Goal: Understand process/instructions: Learn about a topic

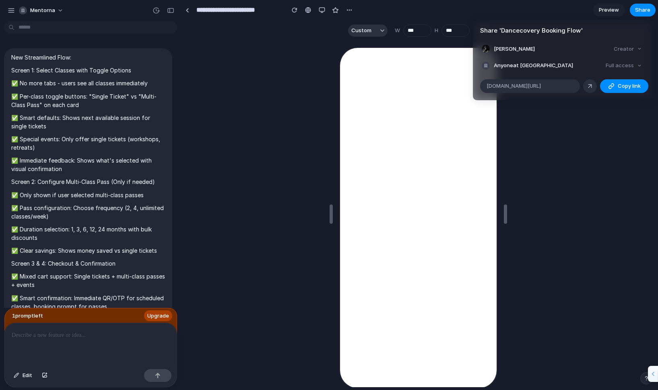
scroll to position [3458, 0]
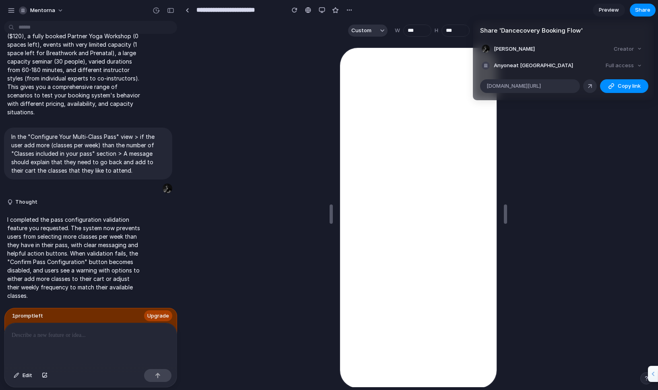
click at [609, 143] on div "Share ' Dancecovery Booking Flow ' [PERSON_NAME] Creator Anyone at Mentorna Ful…" at bounding box center [329, 195] width 658 height 390
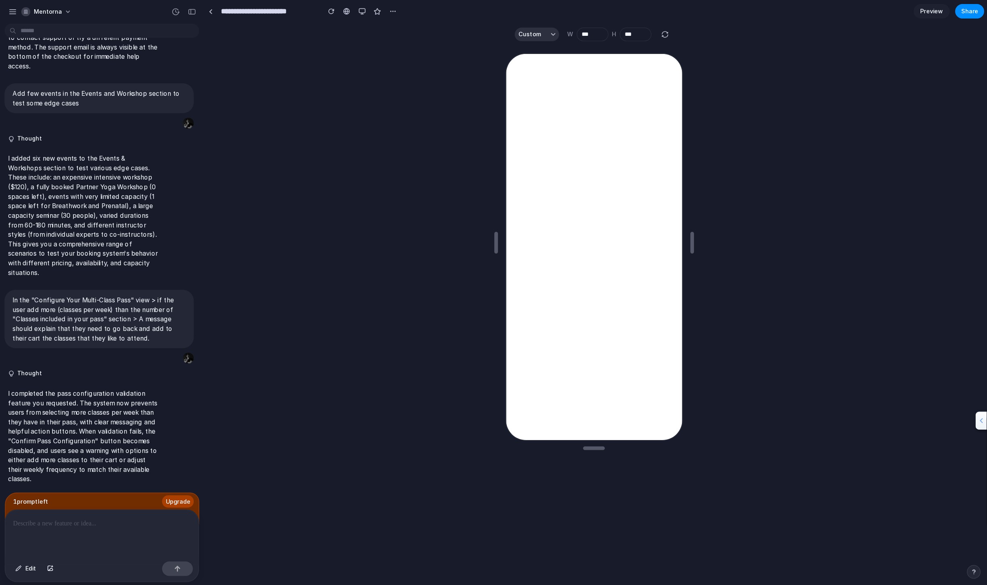
scroll to position [3270, 0]
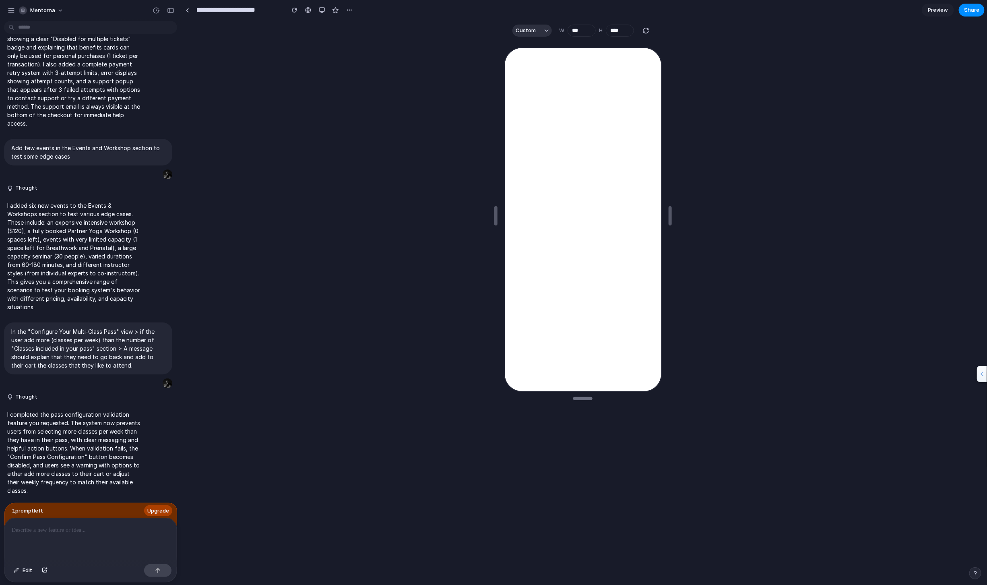
type input "****"
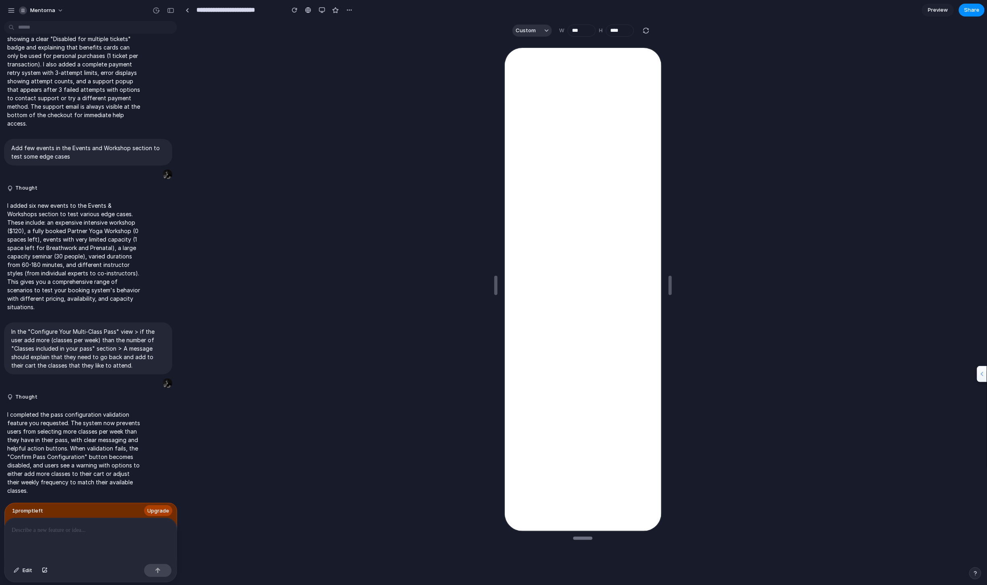
drag, startPoint x: 583, startPoint y: 397, endPoint x: 582, endPoint y: 585, distance: 187.6
click at [314, 12] on div at bounding box center [322, 10] width 67 height 12
click at [310, 12] on div at bounding box center [308, 10] width 6 height 6
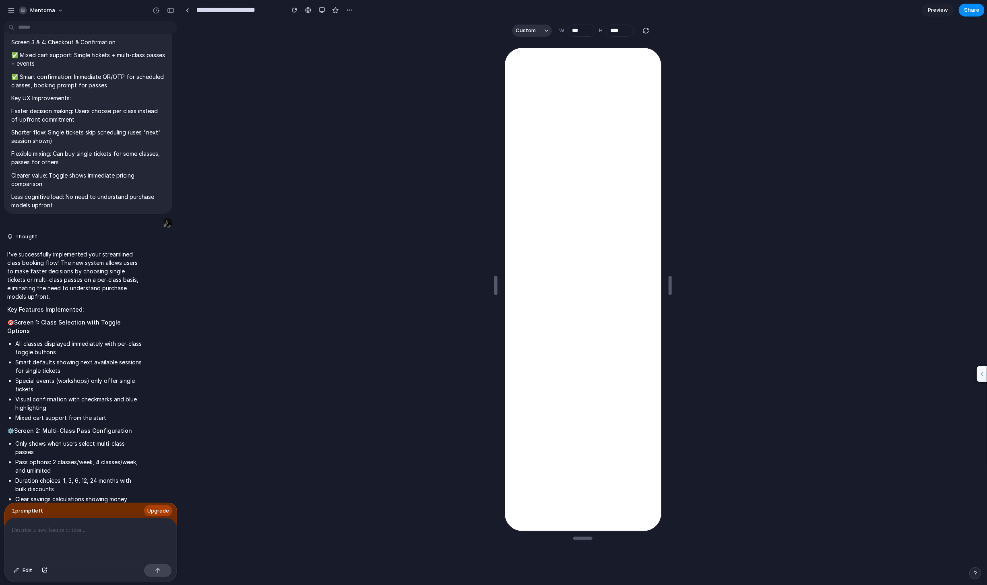
scroll to position [0, 0]
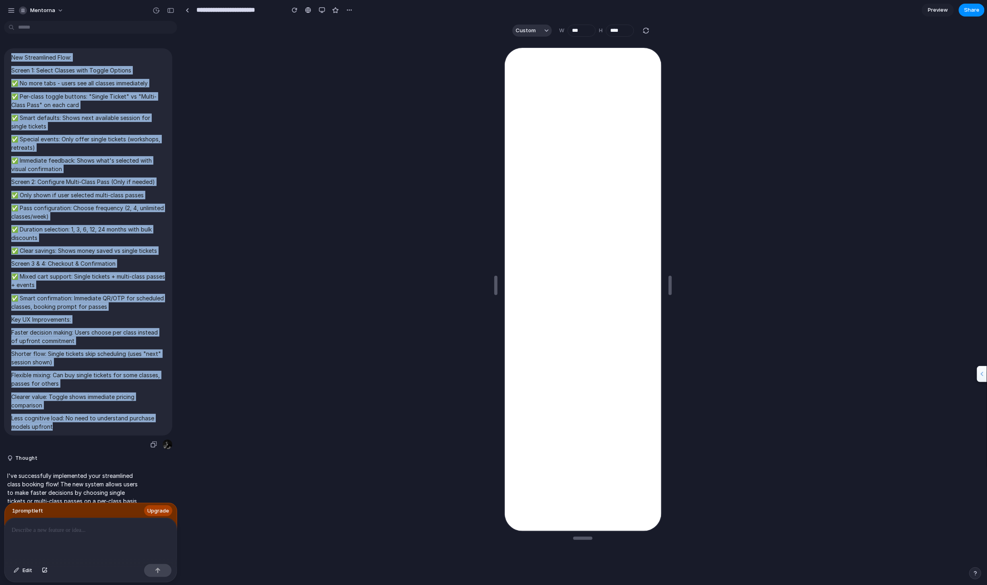
drag, startPoint x: 57, startPoint y: 427, endPoint x: 13, endPoint y: 58, distance: 372.2
click at [12, 58] on span "New Streamlined Flow: Screen 1: Select Classes with Toggle Options ✅ No more ta…" at bounding box center [88, 242] width 154 height 378
copy span "Lor Ipsumdolors Amet: Consec 1: Adipis Elitsed doei Tempor Incidid ✅ Ut labo et…"
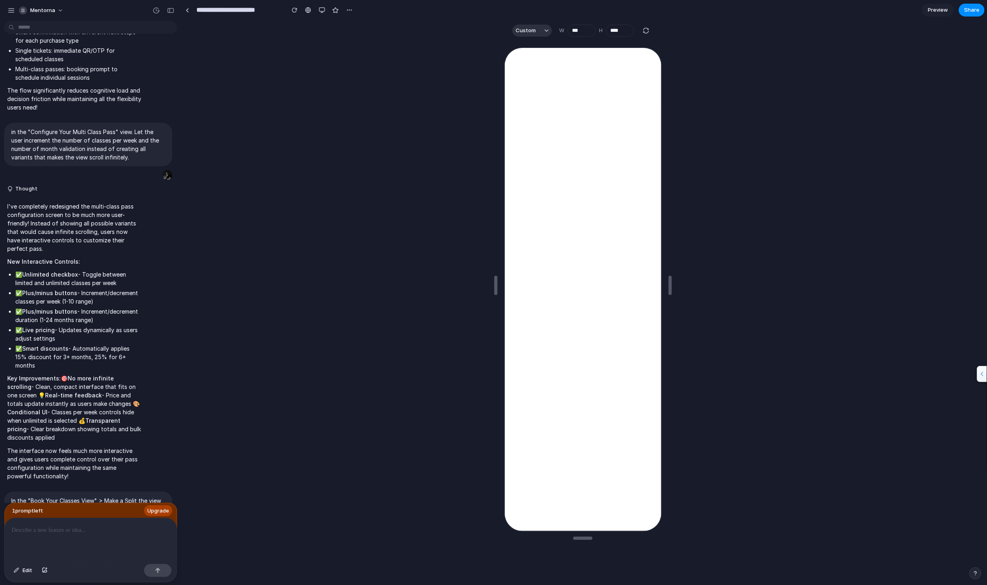
scroll to position [734, 0]
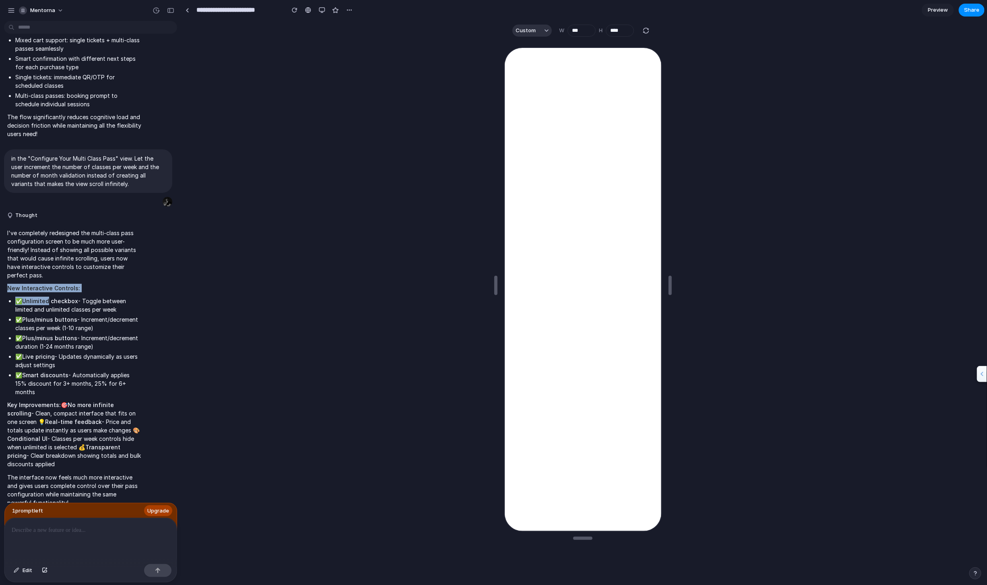
drag, startPoint x: 8, startPoint y: 282, endPoint x: 48, endPoint y: 290, distance: 41.1
click at [48, 290] on span "I've completely redesigned the multi-class pass configuration screen to be much…" at bounding box center [74, 368] width 134 height 278
drag, startPoint x: 49, startPoint y: 225, endPoint x: 93, endPoint y: 379, distance: 160.3
click at [93, 379] on span "I've completely redesigned the multi-class pass configuration screen to be much…" at bounding box center [74, 368] width 134 height 278
copy span "redesigned the multi-class pass configuration screen to be much more user-frien…"
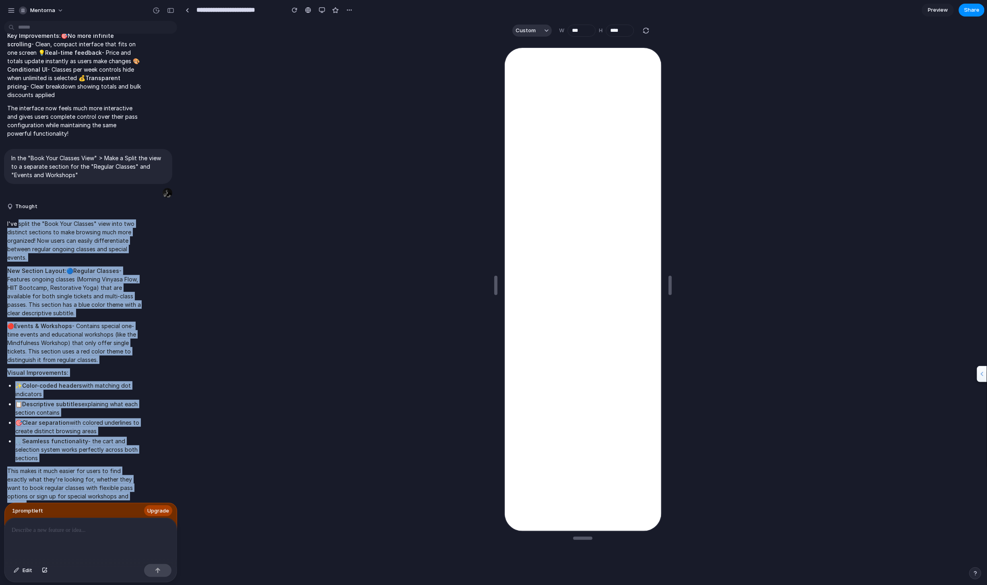
scroll to position [1110, 0]
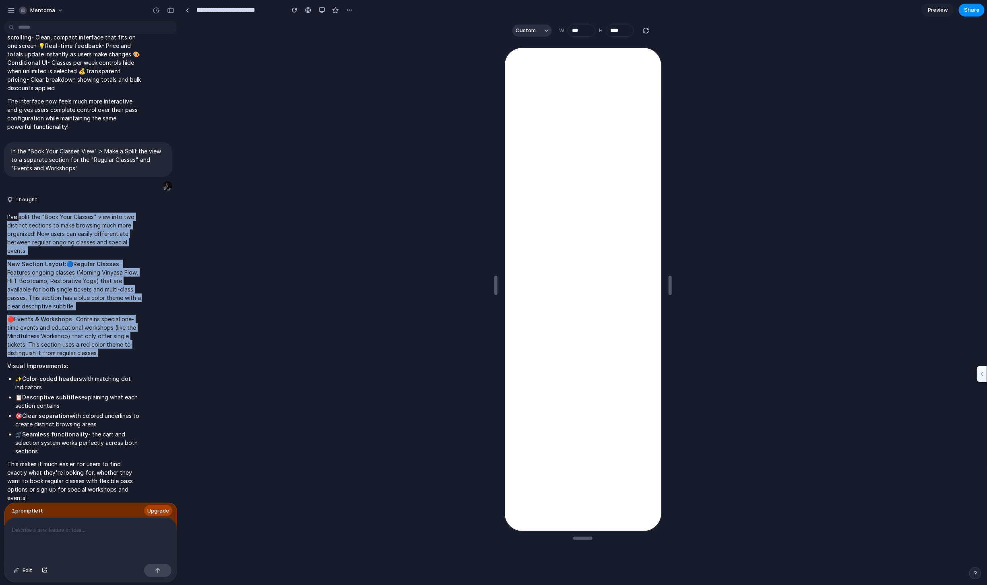
drag, startPoint x: 19, startPoint y: 268, endPoint x: 97, endPoint y: 352, distance: 114.8
click at [97, 352] on span "I've split the "Book Your Classes" view into two distinct sections to make brow…" at bounding box center [74, 358] width 134 height 290
copy span "split the "Book Your Classes" view into two distinct sections to make browsing …"
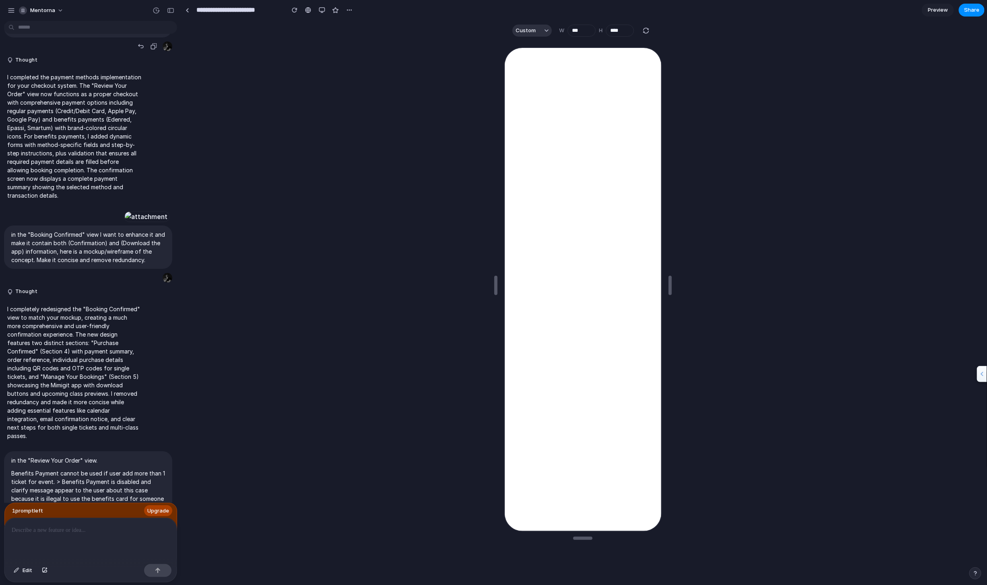
scroll to position [1729, 0]
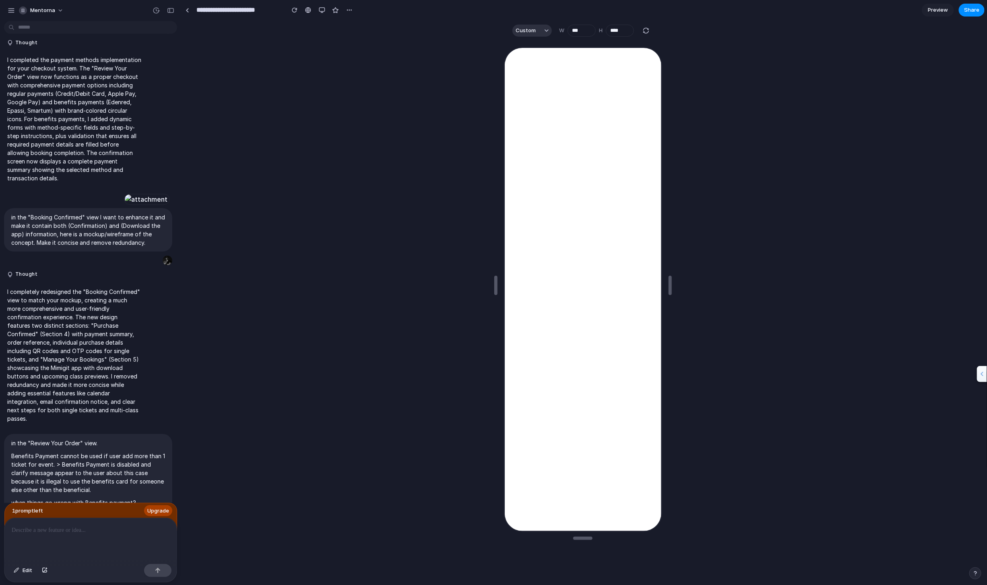
drag, startPoint x: 103, startPoint y: 355, endPoint x: 10, endPoint y: 296, distance: 109.9
copy span "in the "Review your order" view > This view should be functioning like a Checko…"
